Goal: Information Seeking & Learning: Learn about a topic

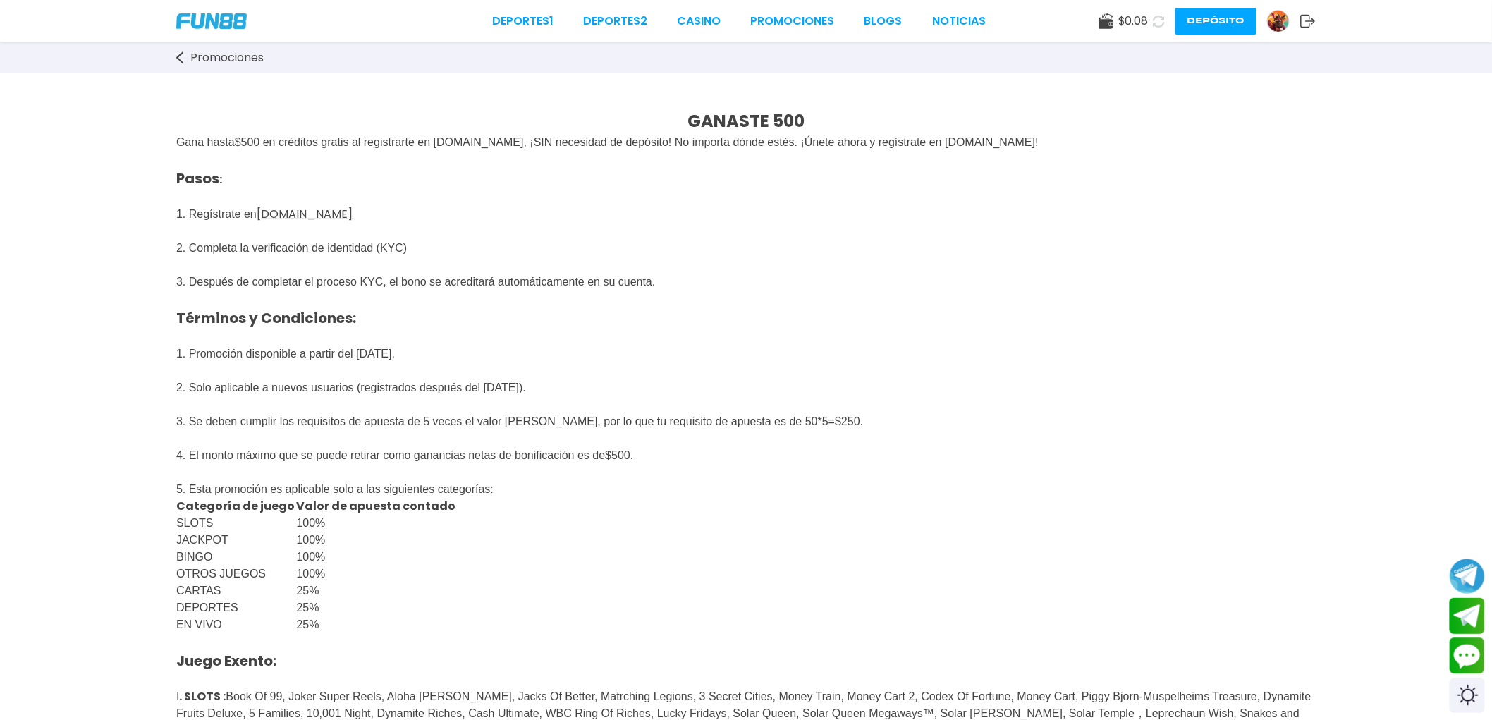
click at [205, 68] on div "Promociones" at bounding box center [746, 57] width 1492 height 31
click at [217, 59] on span "Promociones" at bounding box center [226, 57] width 73 height 17
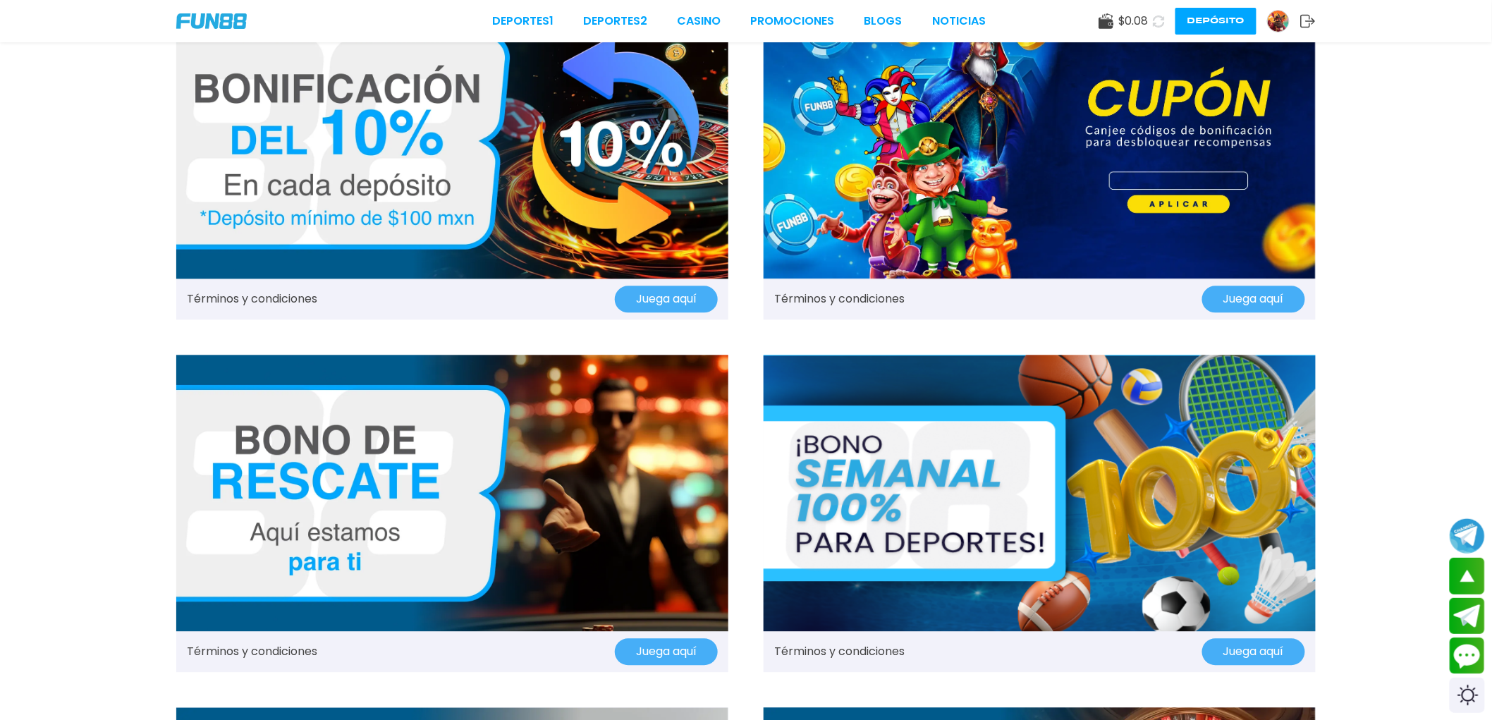
scroll to position [1097, 0]
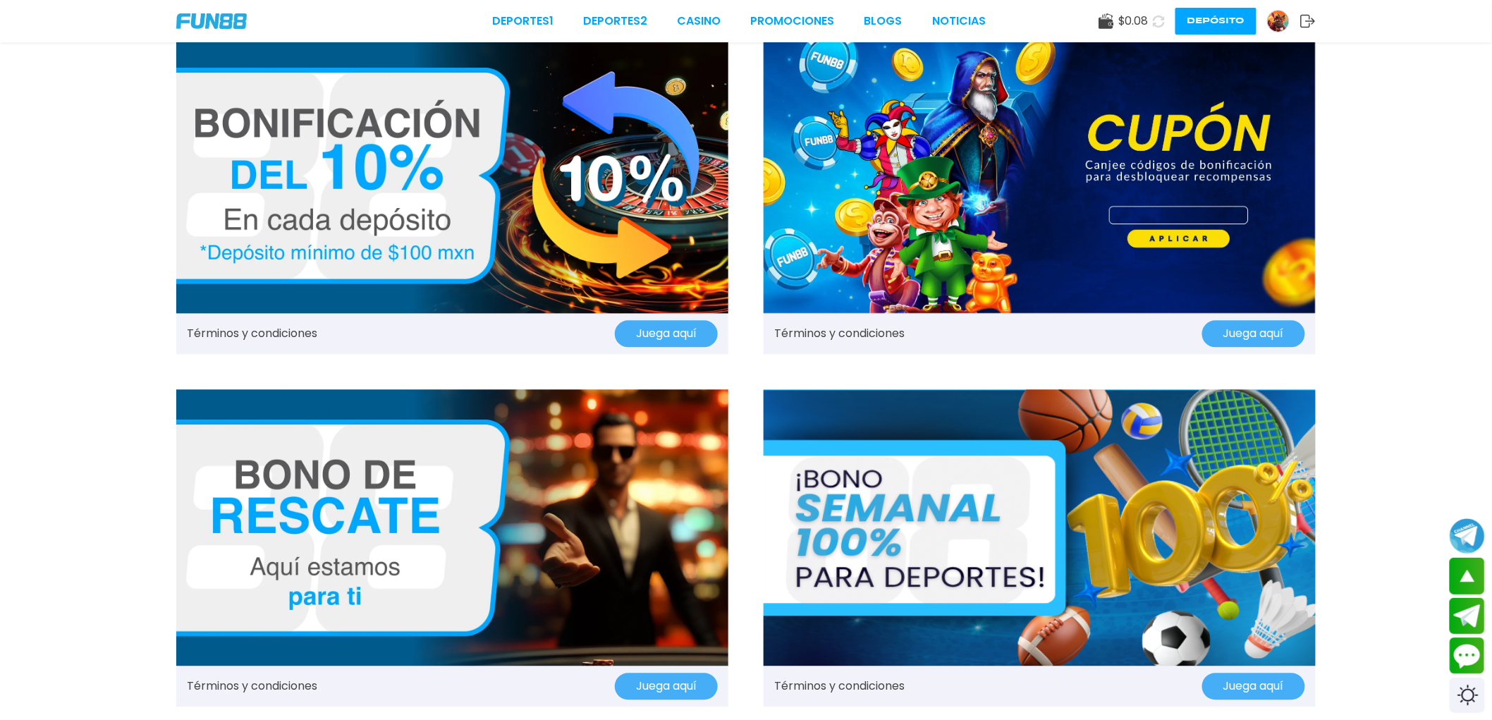
click at [982, 443] on img at bounding box center [1040, 528] width 552 height 276
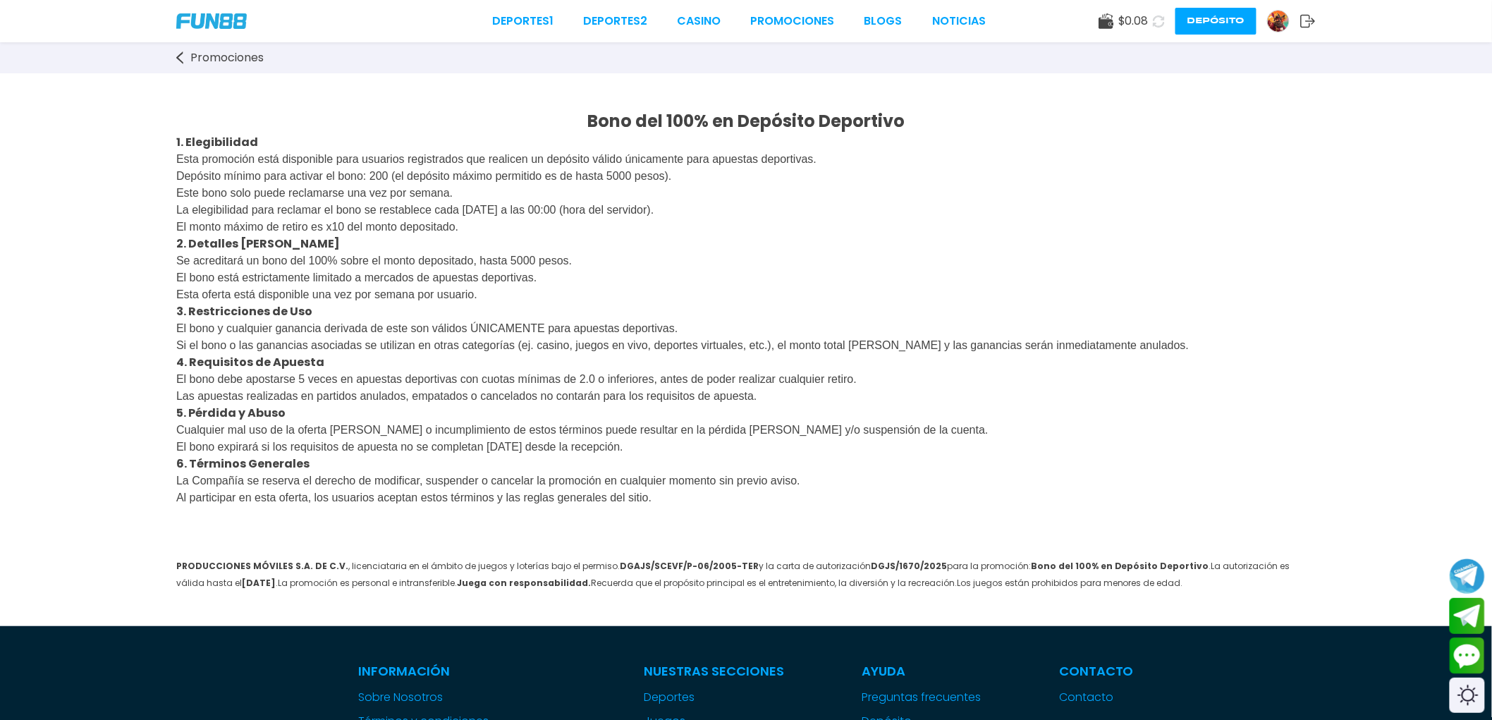
click at [193, 61] on span "Promociones" at bounding box center [226, 57] width 73 height 17
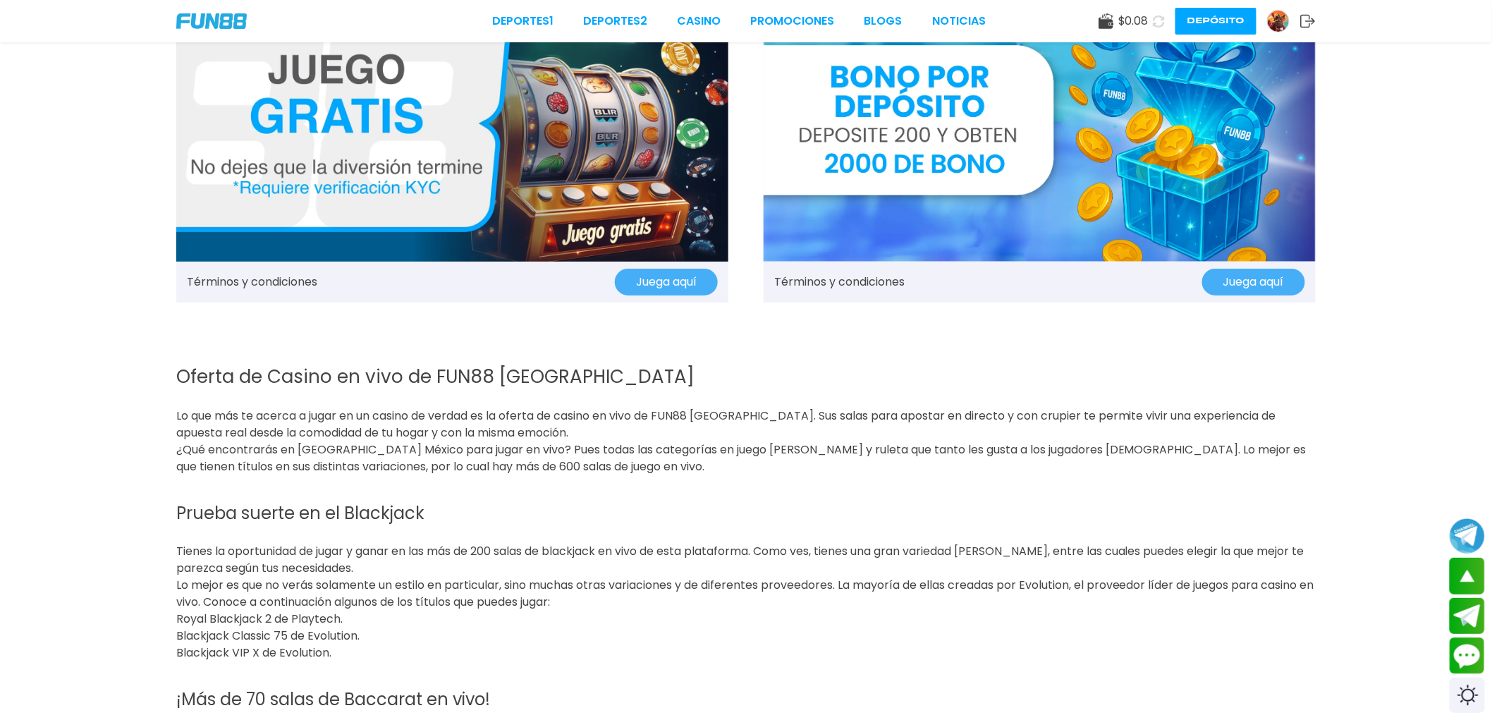
scroll to position [2116, 0]
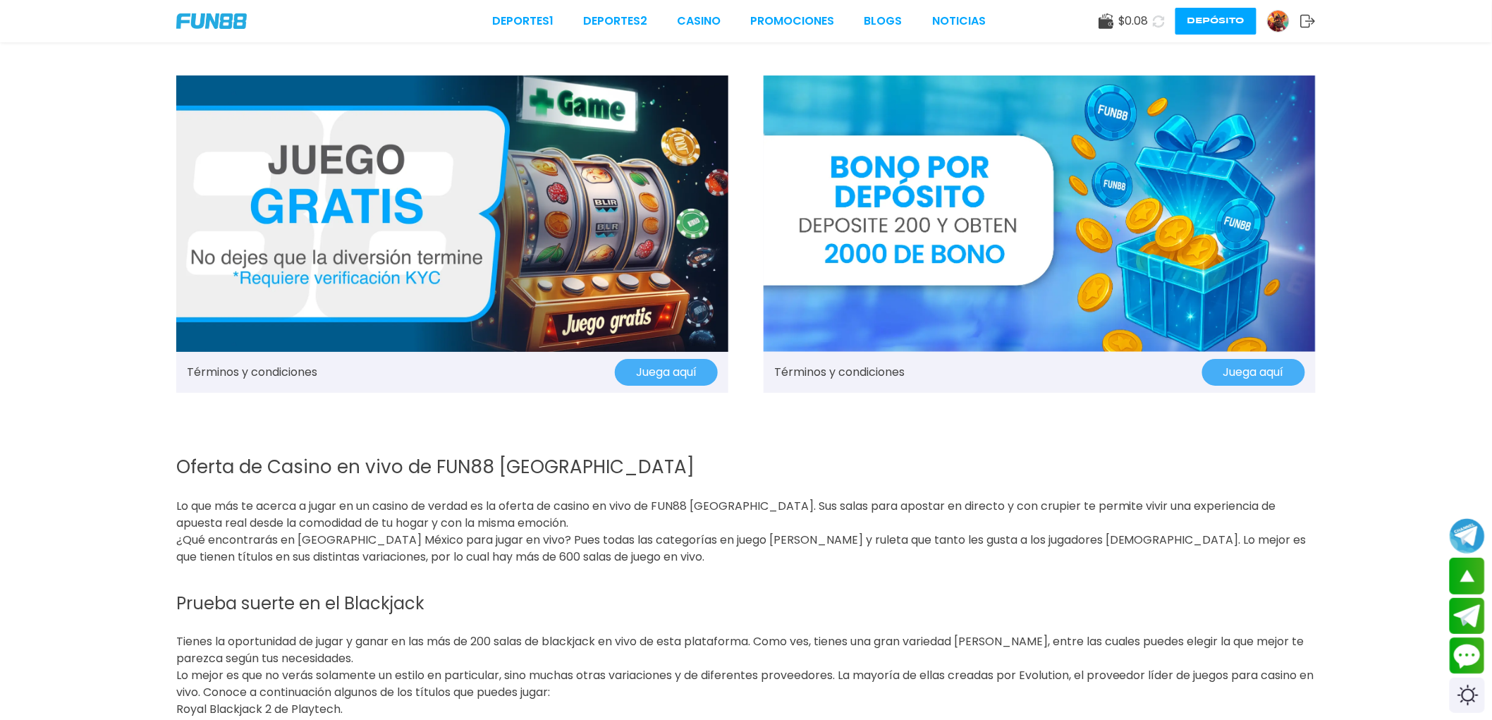
click at [931, 228] on img at bounding box center [1040, 213] width 552 height 276
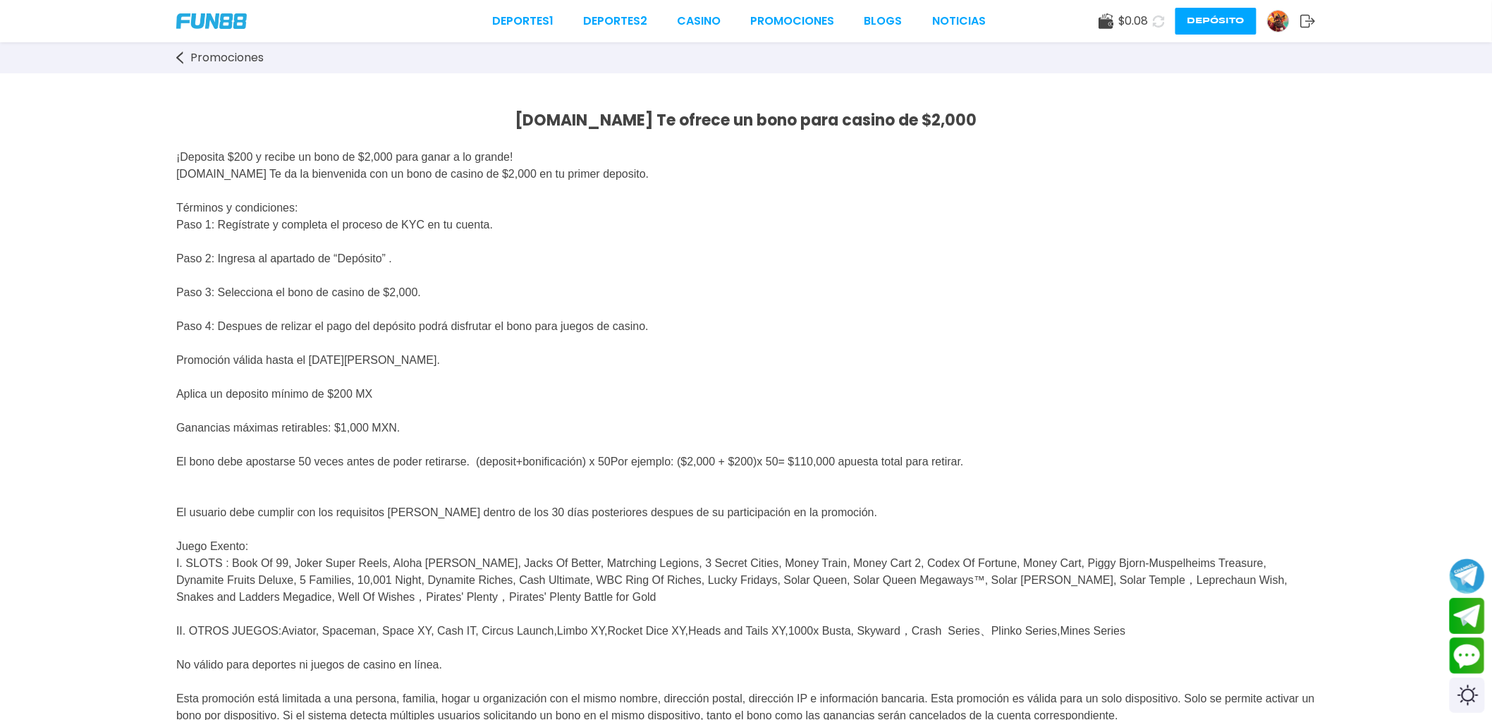
scroll to position [157, 0]
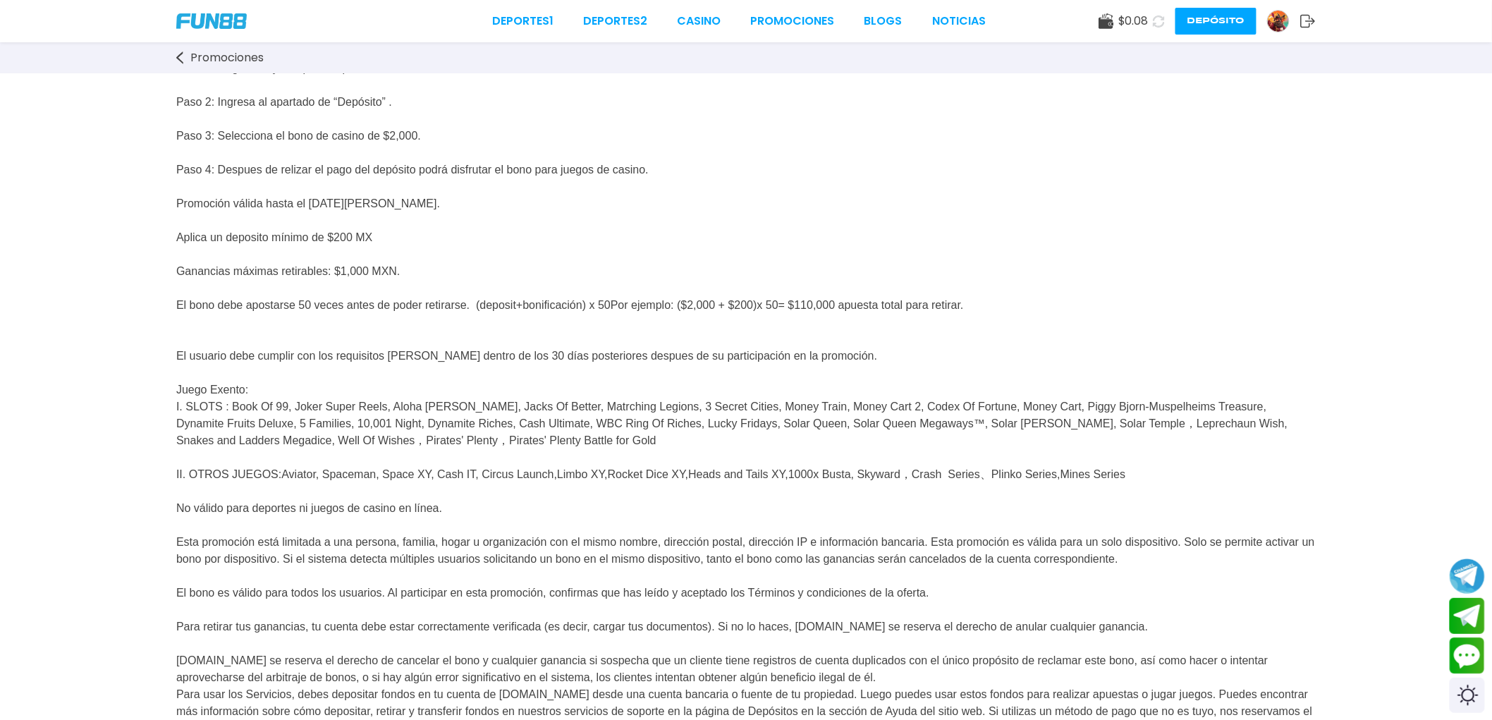
drag, startPoint x: 159, startPoint y: 540, endPoint x: 532, endPoint y: 528, distance: 373.3
click at [532, 528] on div "[DOMAIN_NAME] Te ofrece un bono para casino de $2,000 ¡Deposita $200 y recibe u…" at bounding box center [746, 463] width 1492 height 1092
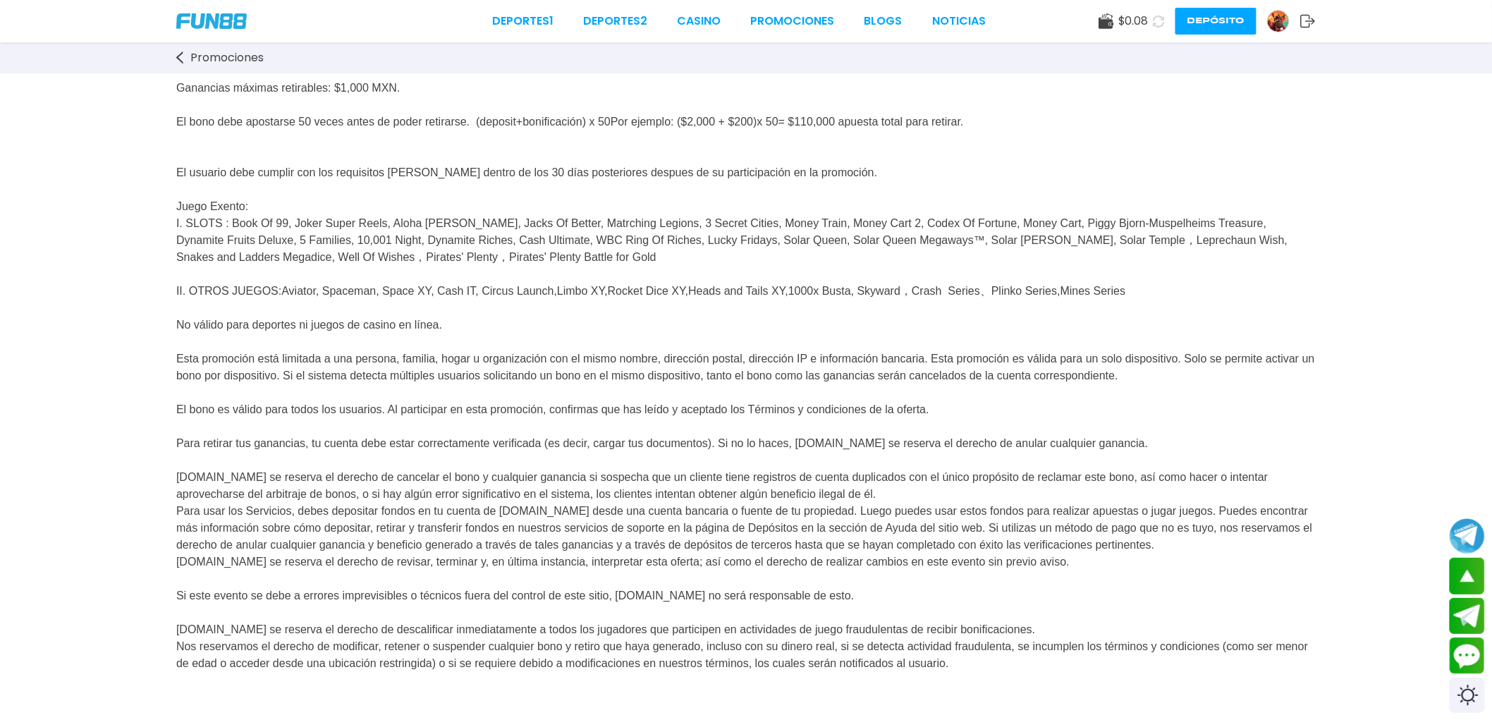
scroll to position [313, 0]
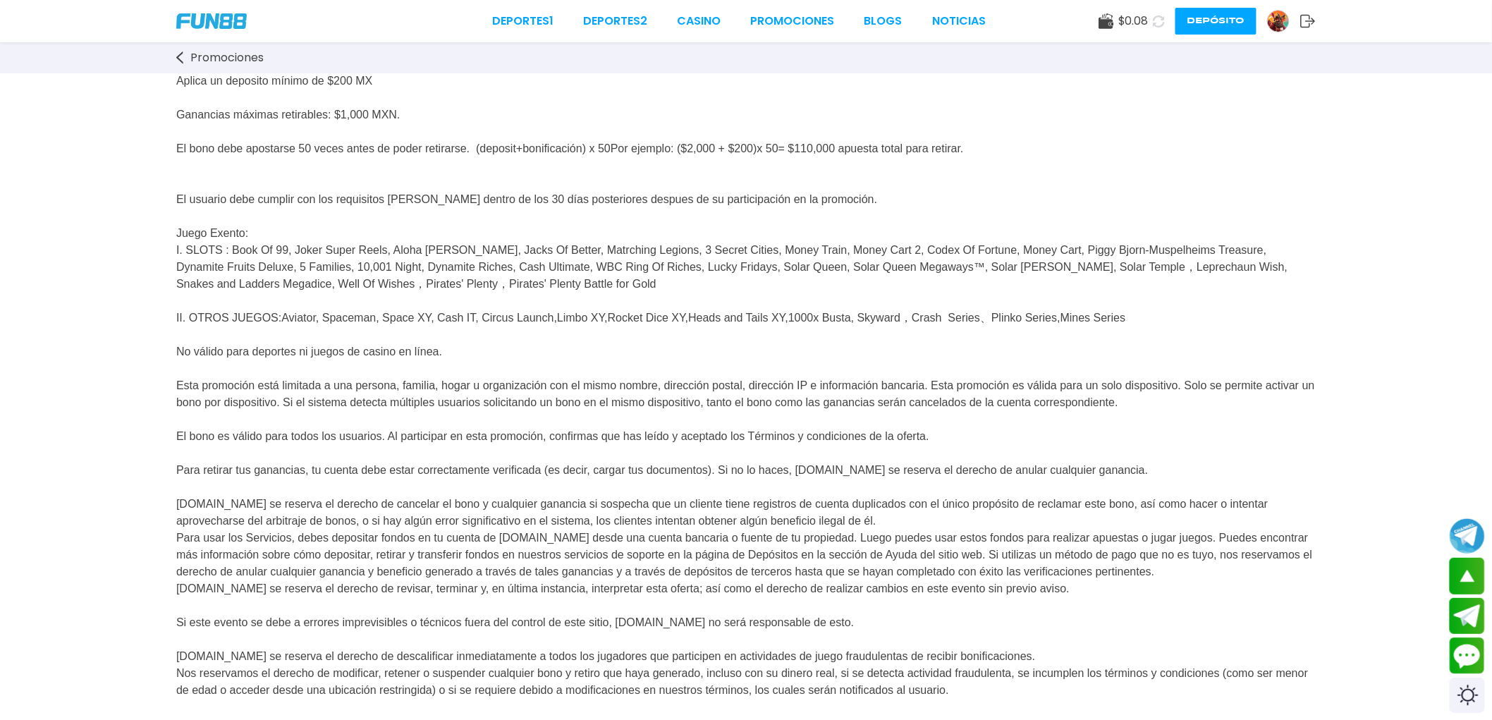
click at [470, 353] on p "El usuario debe cumplir con los requisitos [PERSON_NAME] dentro de los 30 días …" at bounding box center [746, 487] width 1140 height 660
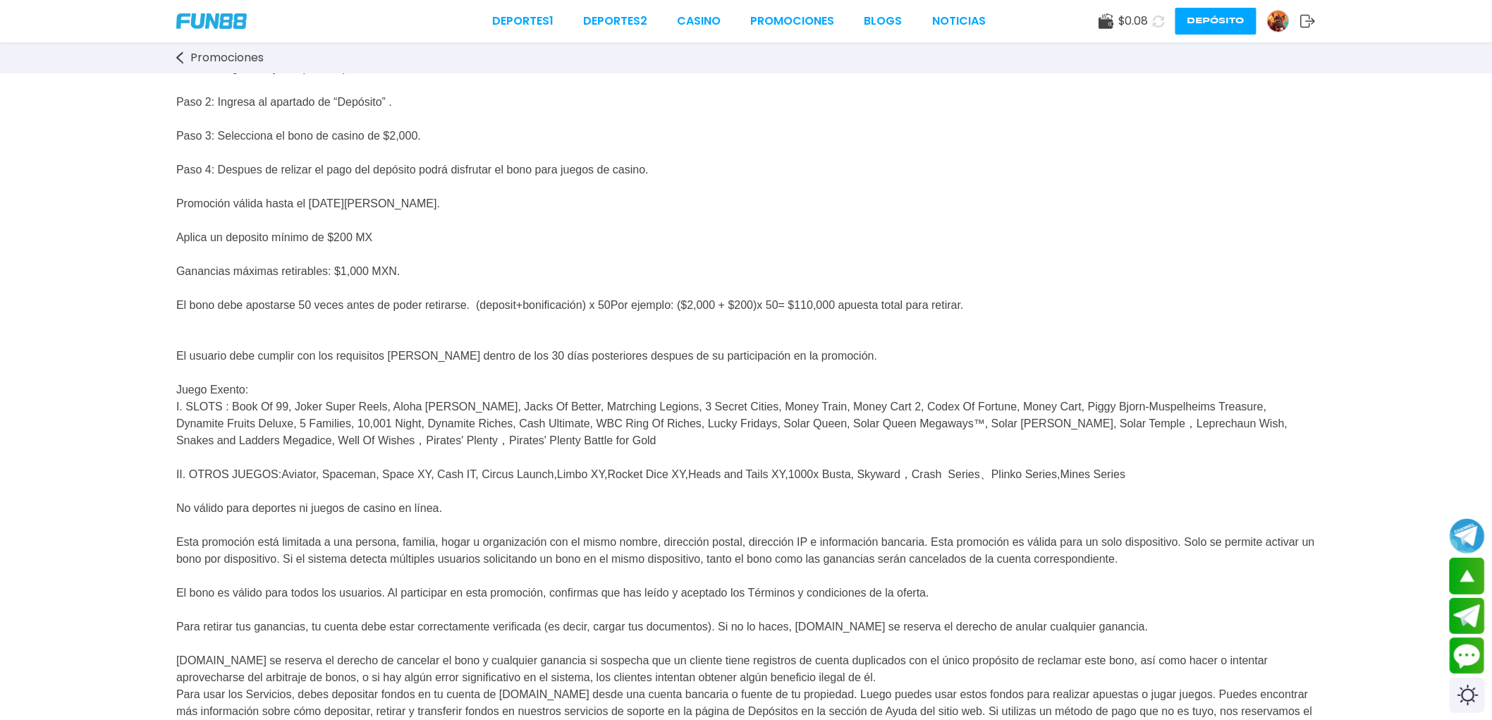
scroll to position [0, 0]
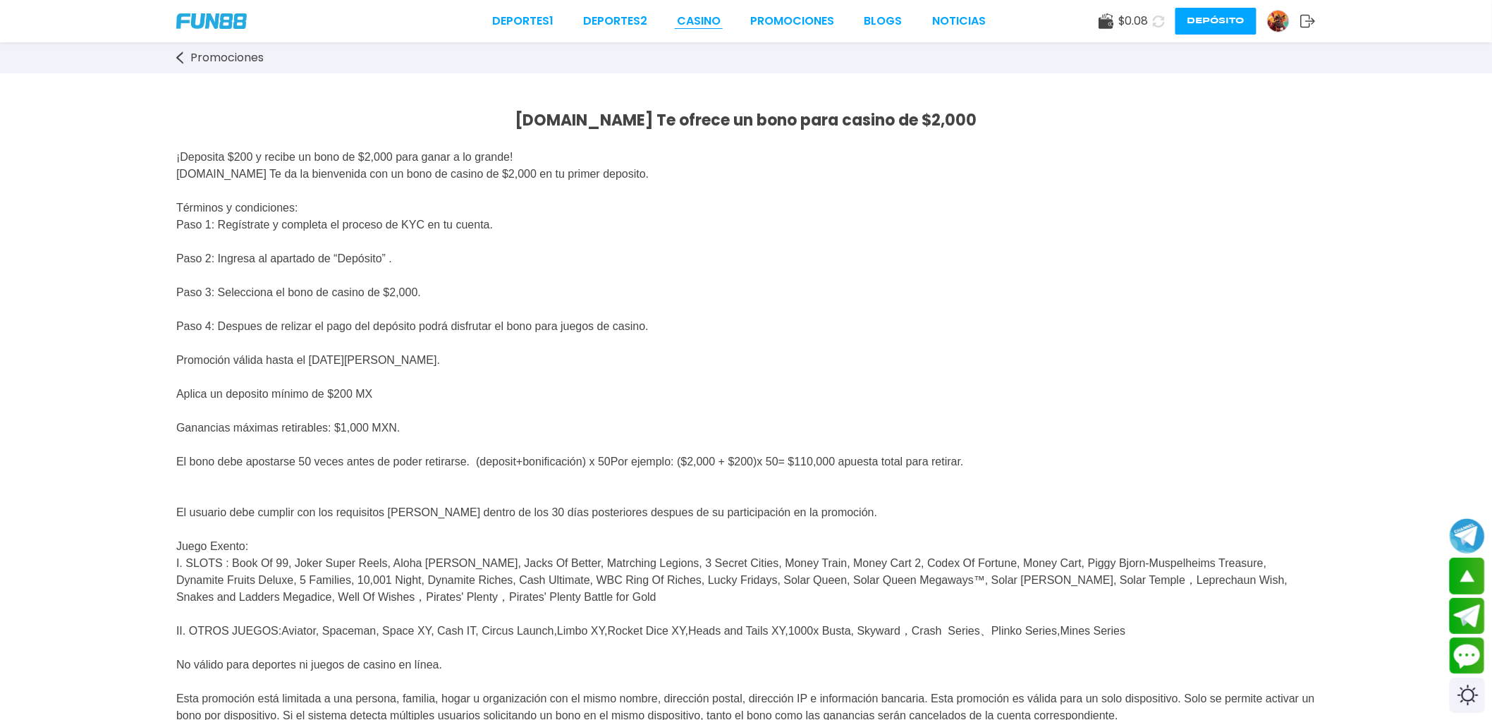
click at [693, 21] on link "CASINO" at bounding box center [699, 21] width 44 height 17
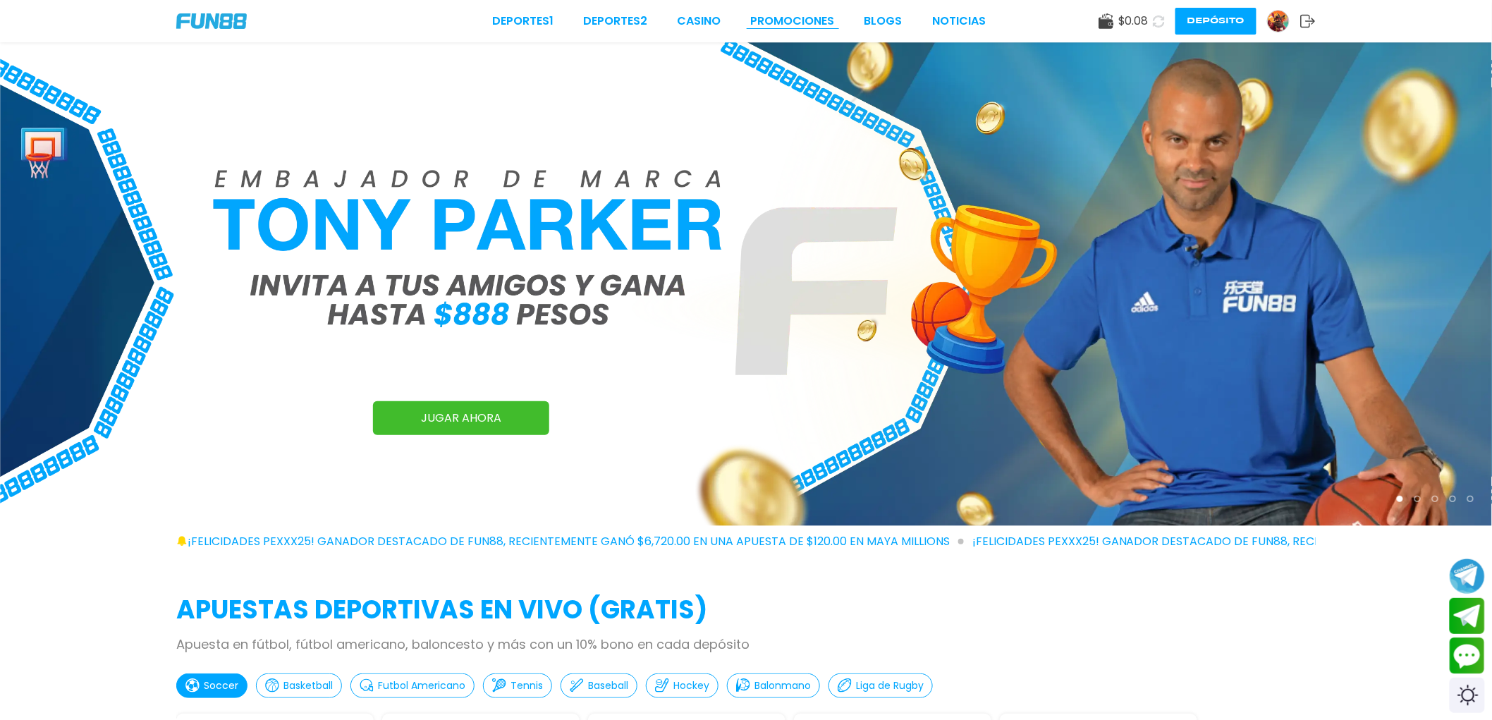
click at [786, 23] on link "Promociones" at bounding box center [793, 21] width 84 height 17
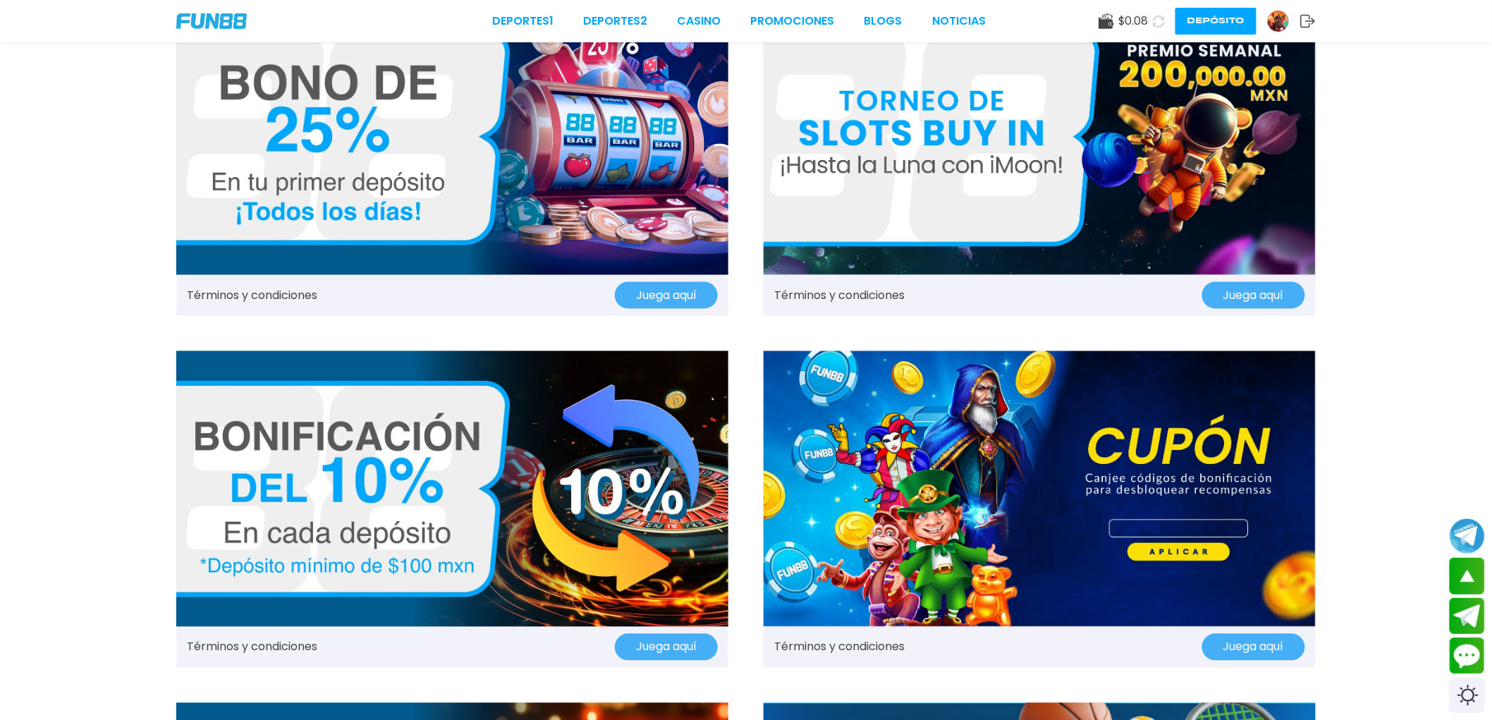
scroll to position [1331, 0]
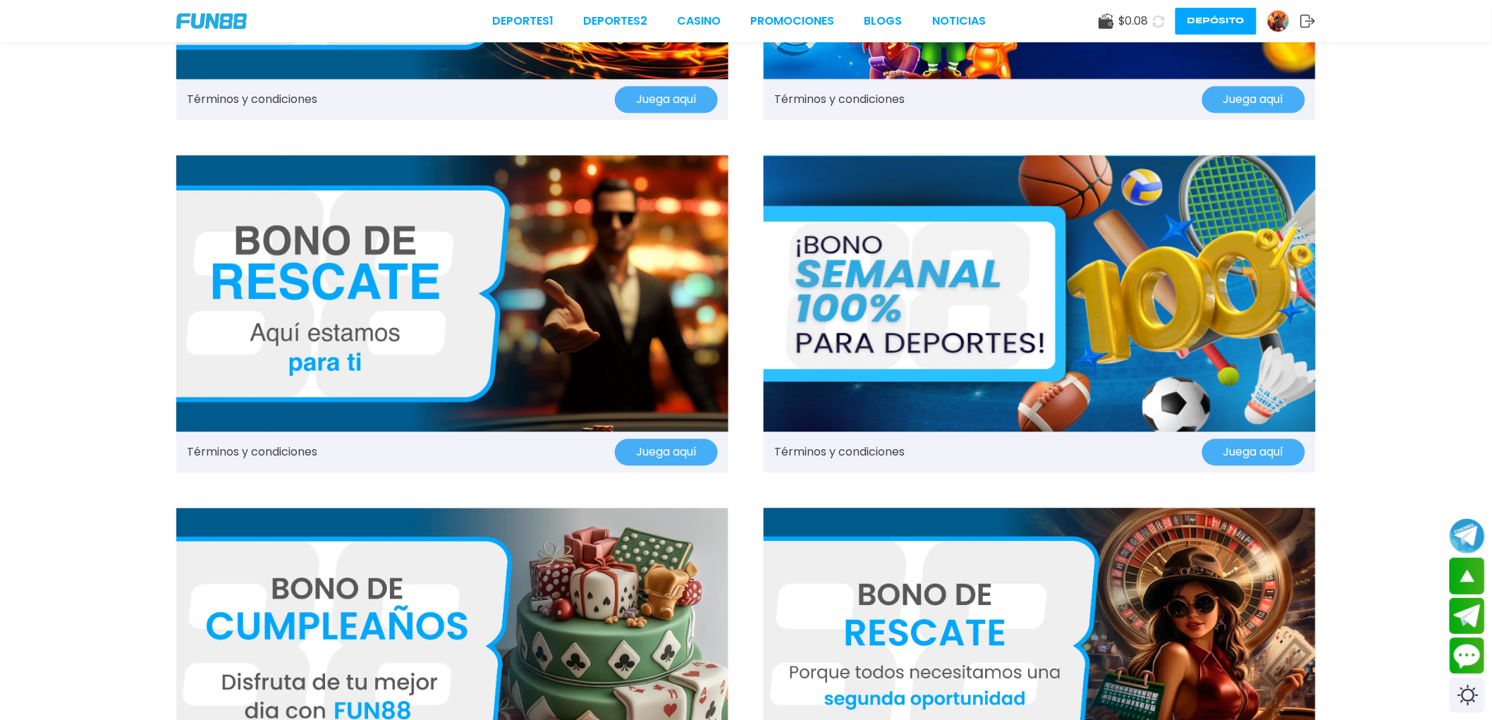
click at [965, 251] on img at bounding box center [1040, 293] width 552 height 276
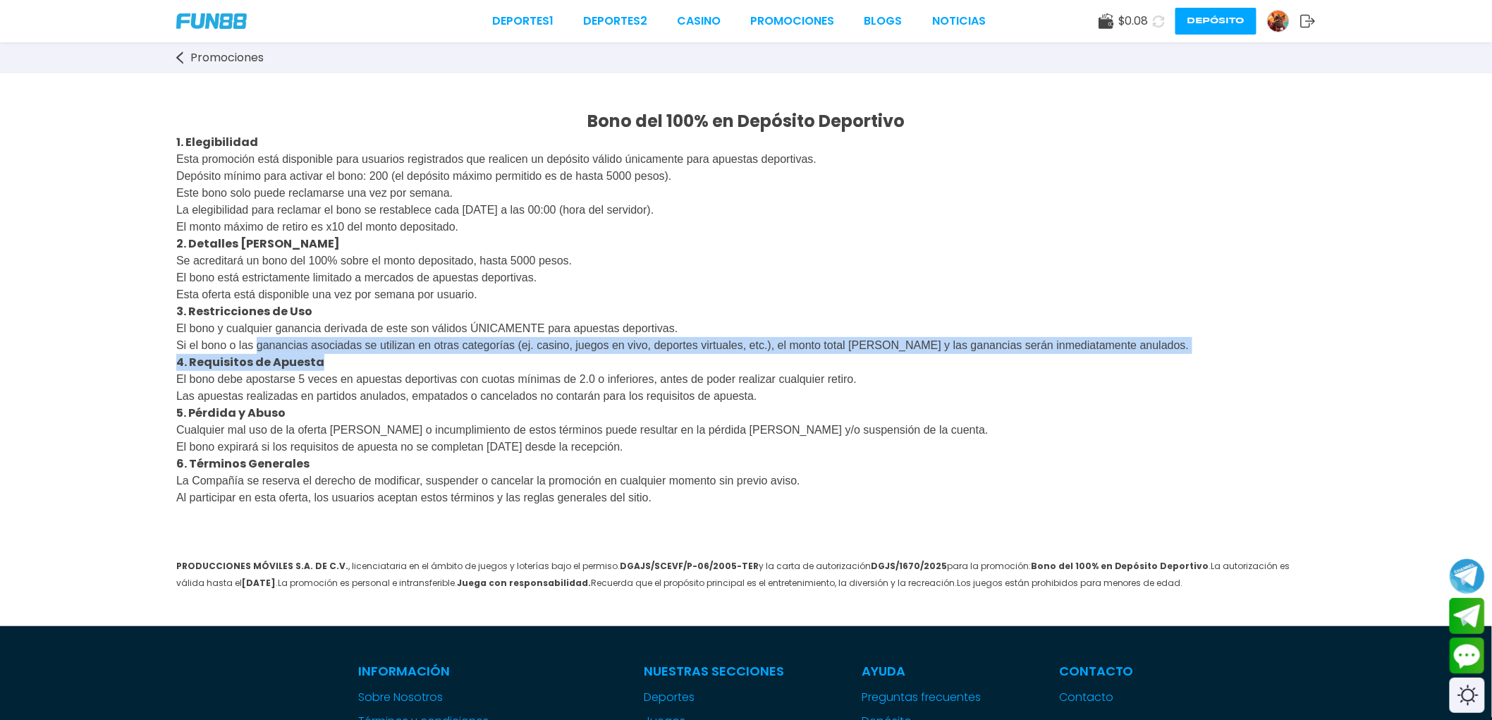
drag, startPoint x: 406, startPoint y: 370, endPoint x: 618, endPoint y: 370, distance: 211.6
click at [618, 370] on div "Bono del 100% en Depósito Deportivo 1. Elegibilidad Esta promoción está disponi…" at bounding box center [746, 349] width 1492 height 553
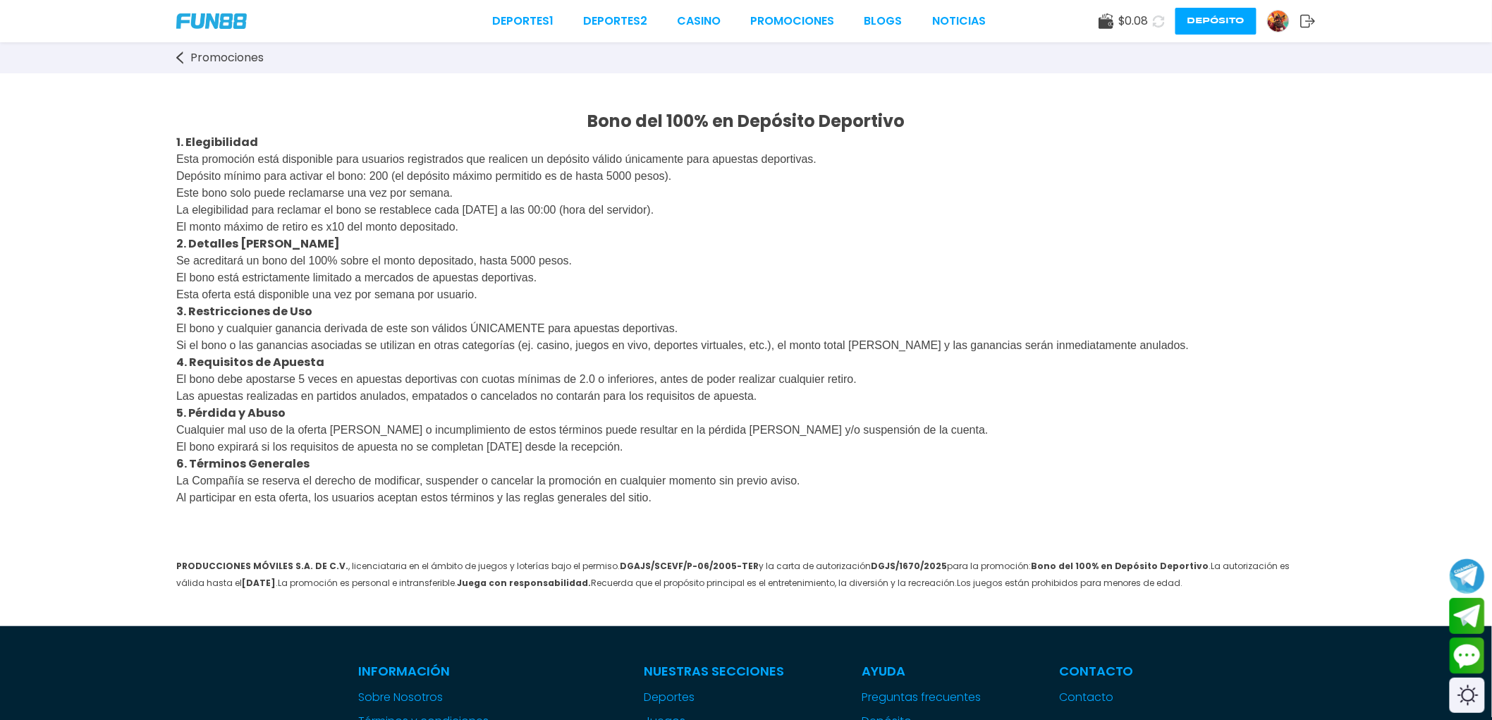
drag, startPoint x: 202, startPoint y: 340, endPoint x: 171, endPoint y: 348, distance: 32.2
click at [198, 341] on span "El bono y cualquier ganancia derivada de este son válidos ÚNICAMENTE para apues…" at bounding box center [682, 336] width 1013 height 29
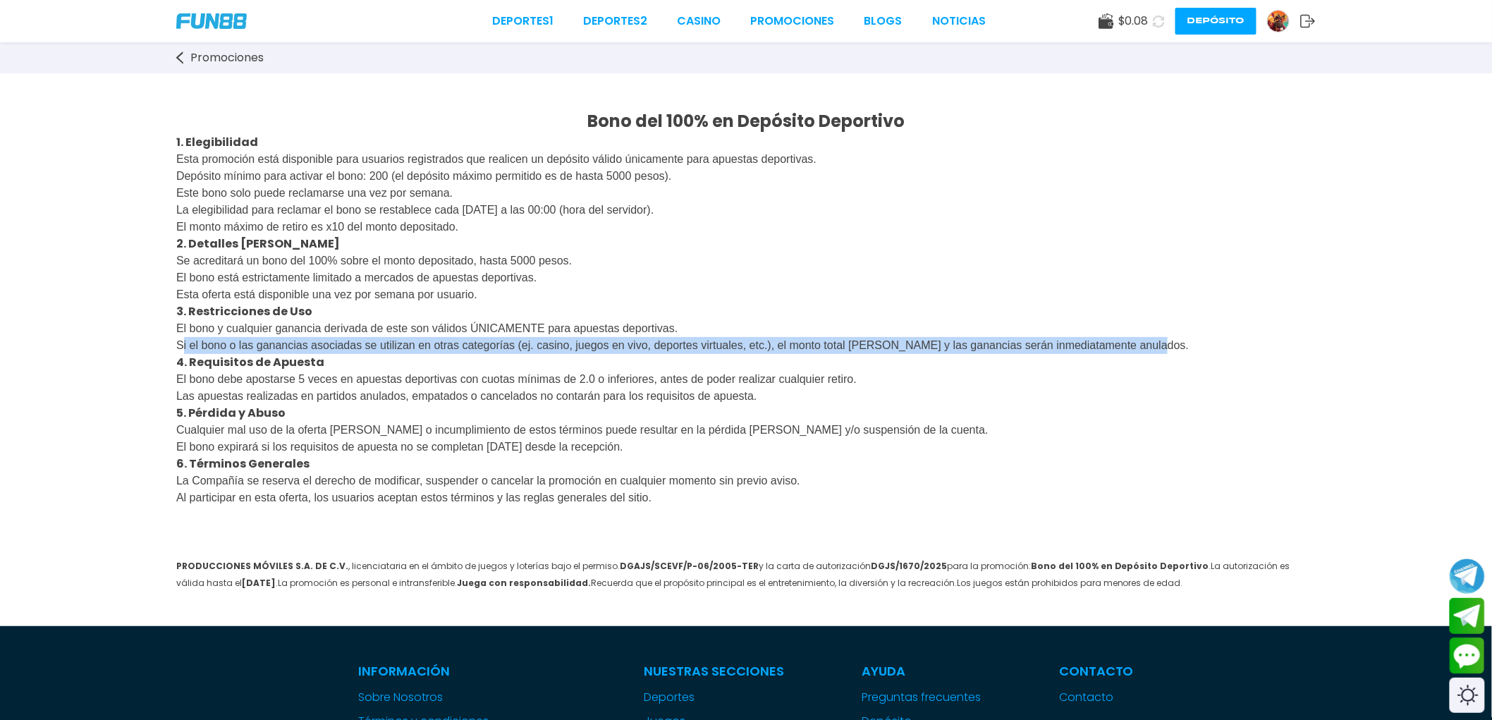
drag, startPoint x: 166, startPoint y: 355, endPoint x: 1327, endPoint y: 360, distance: 1161.5
click at [1327, 360] on div "Bono del 100% en Depósito Deportivo 1. Elegibilidad Esta promoción está disponi…" at bounding box center [746, 349] width 1492 height 553
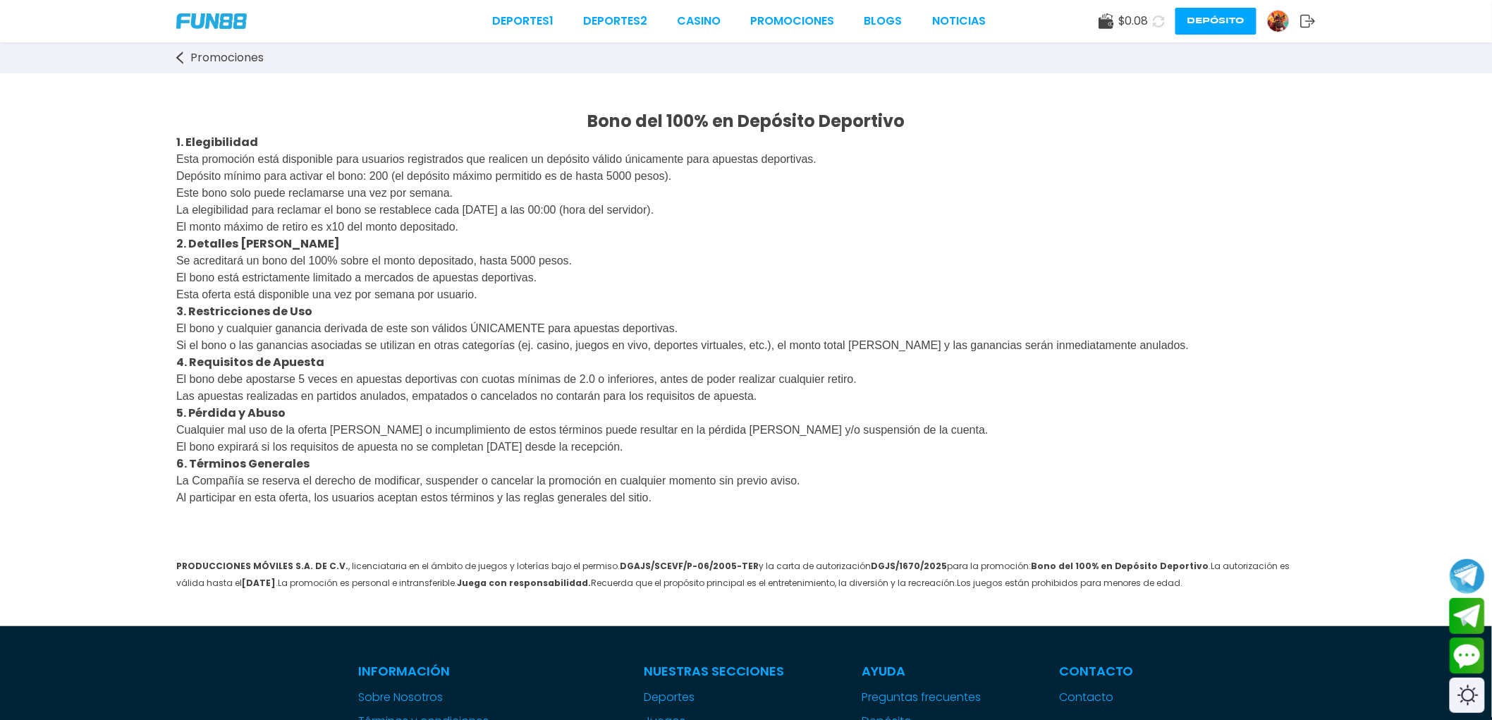
drag, startPoint x: 654, startPoint y: 340, endPoint x: 728, endPoint y: 333, distance: 74.4
click at [660, 339] on span "El bono y cualquier ganancia derivada de este son válidos ÚNICAMENTE para apues…" at bounding box center [682, 336] width 1013 height 29
drag, startPoint x: 739, startPoint y: 332, endPoint x: 145, endPoint y: 333, distance: 594.5
click at [145, 333] on div "Bono del 100% en Depósito Deportivo 1. Elegibilidad Esta promoción está disponi…" at bounding box center [746, 349] width 1492 height 553
